Goal: Information Seeking & Learning: Learn about a topic

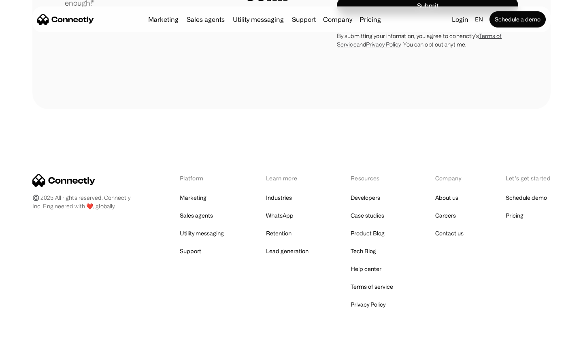
scroll to position [2253, 0]
